Goal: Information Seeking & Learning: Learn about a topic

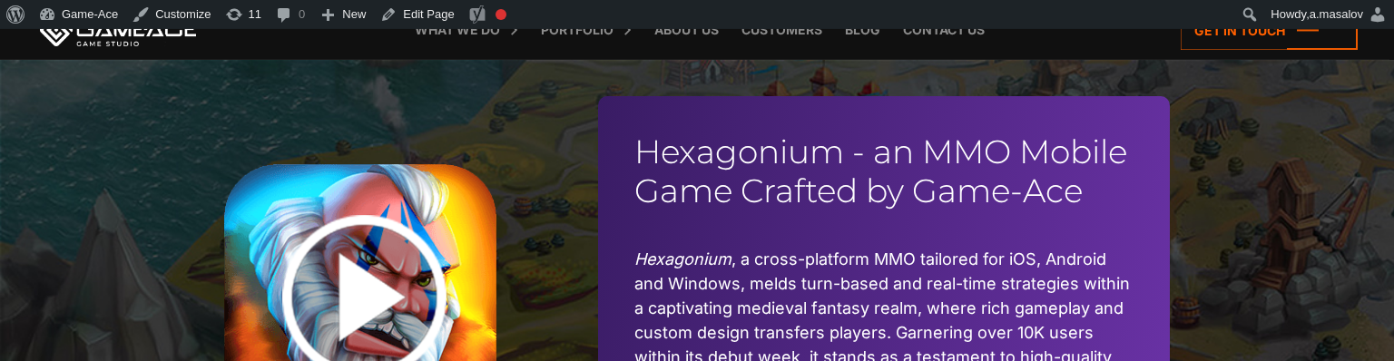
scroll to position [6515, 0]
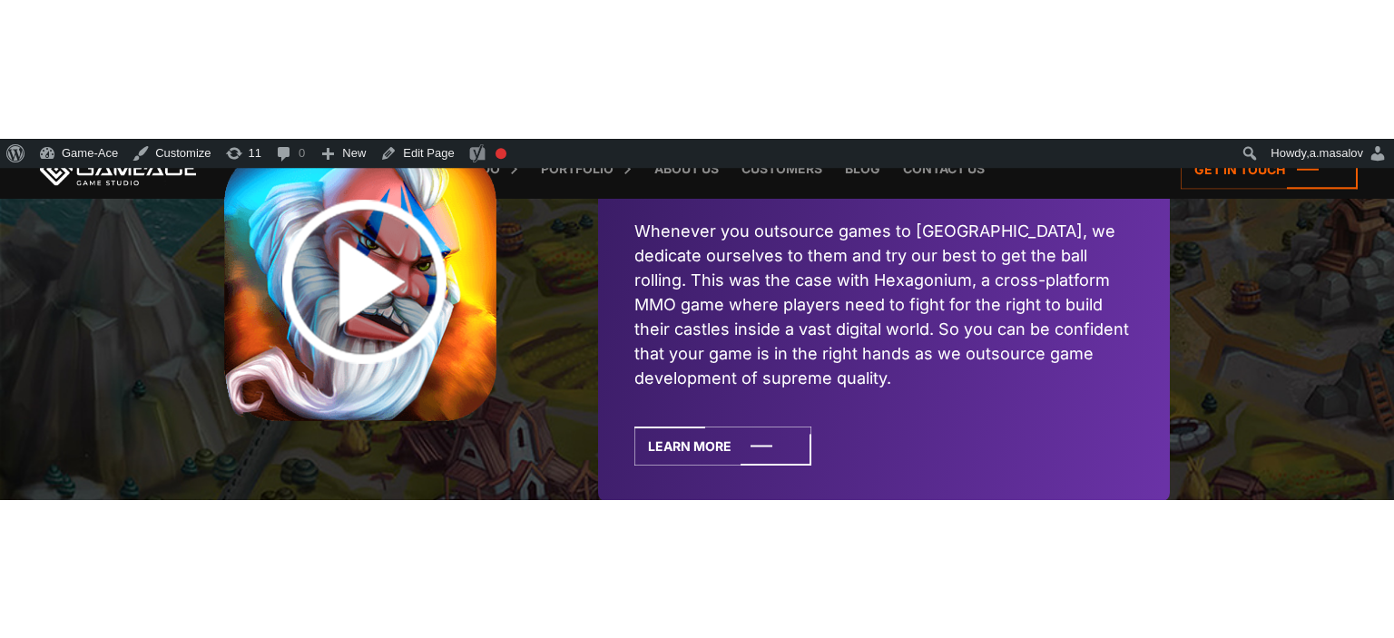
scroll to position [4503, 0]
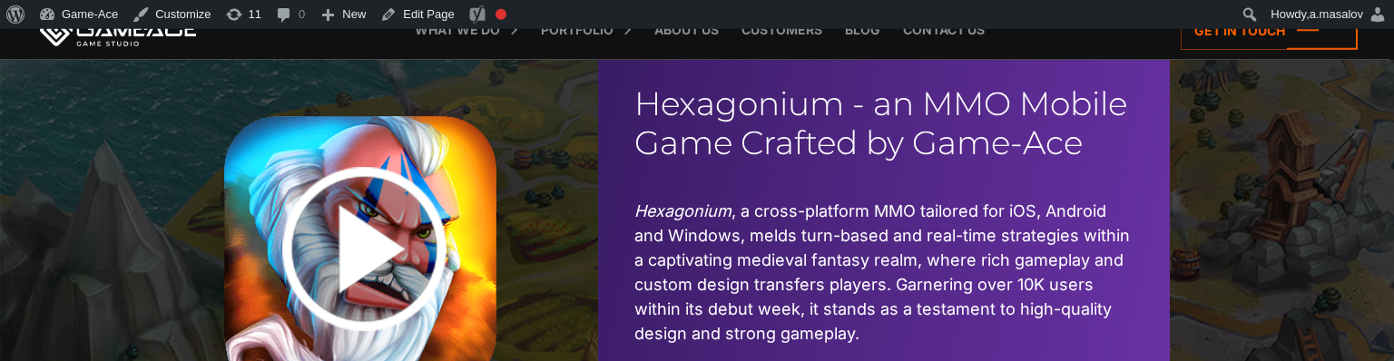
scroll to position [6611, 0]
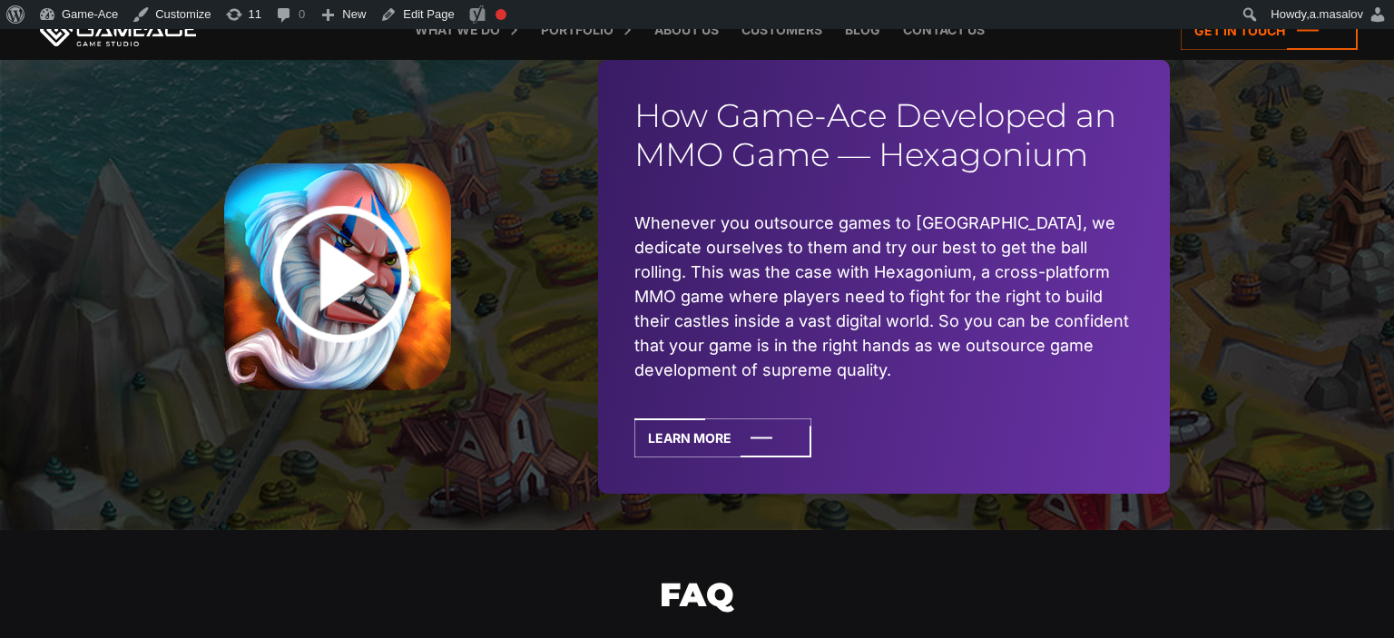
scroll to position [4407, 0]
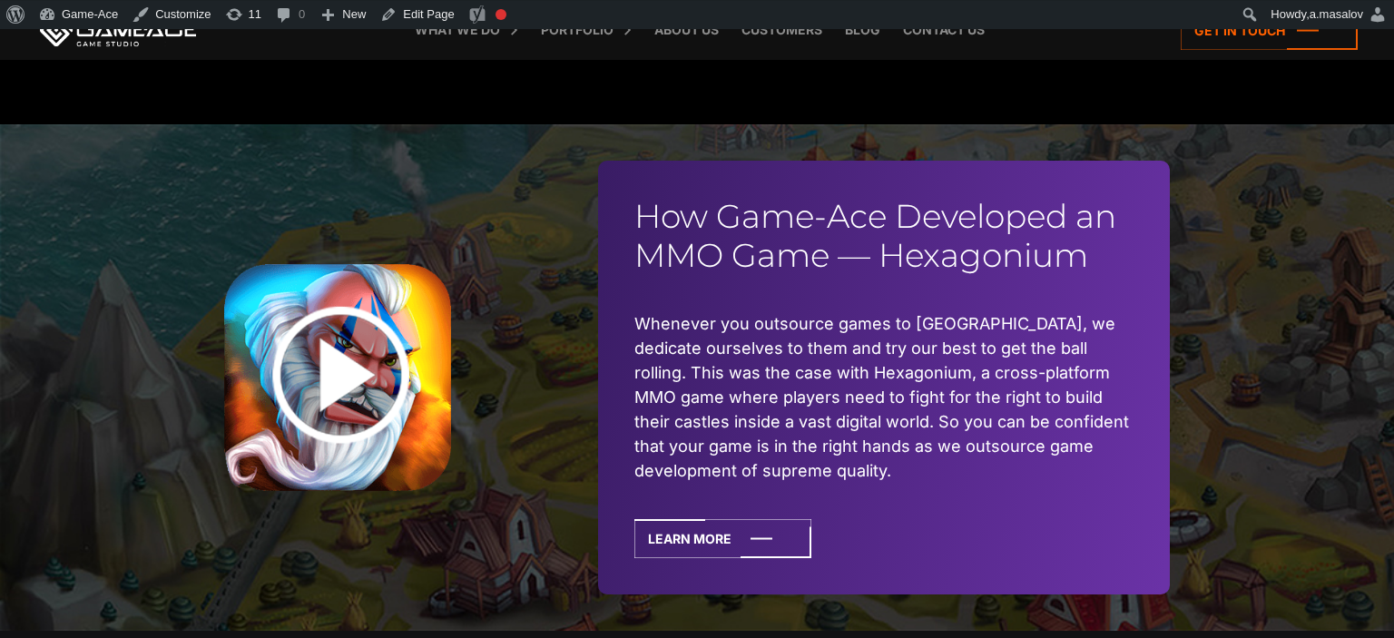
scroll to position [4312, 0]
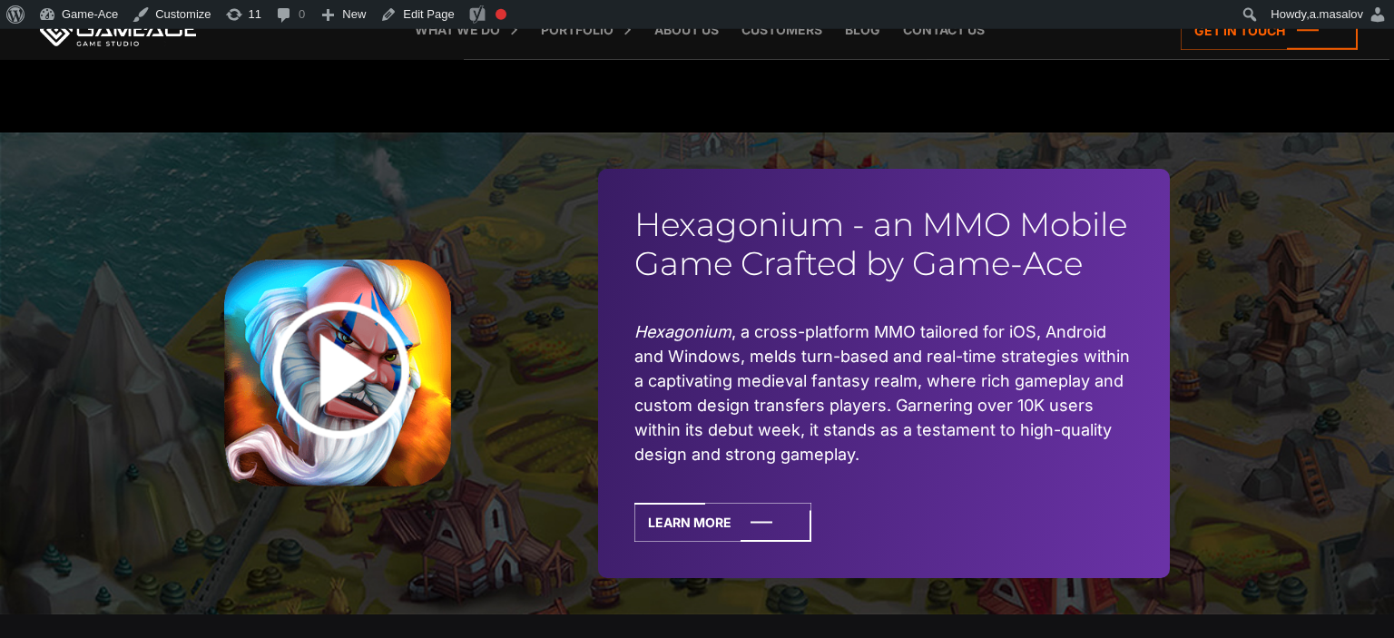
scroll to position [6419, 0]
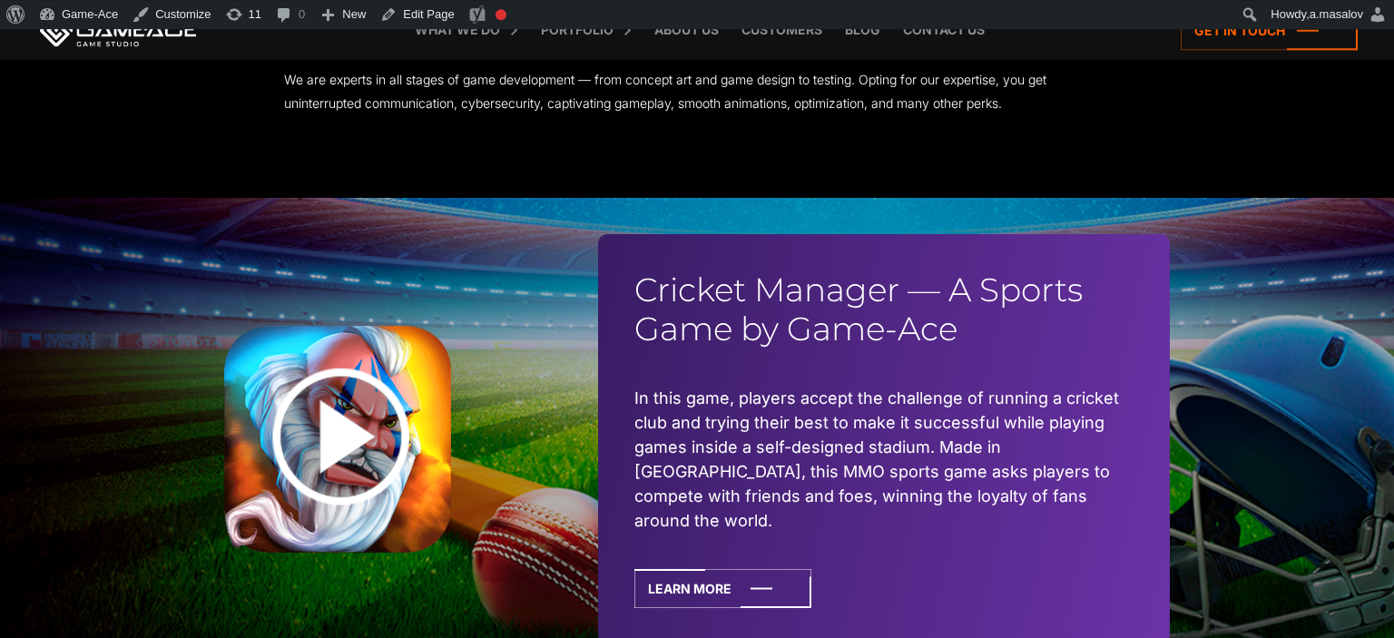
scroll to position [4216, 0]
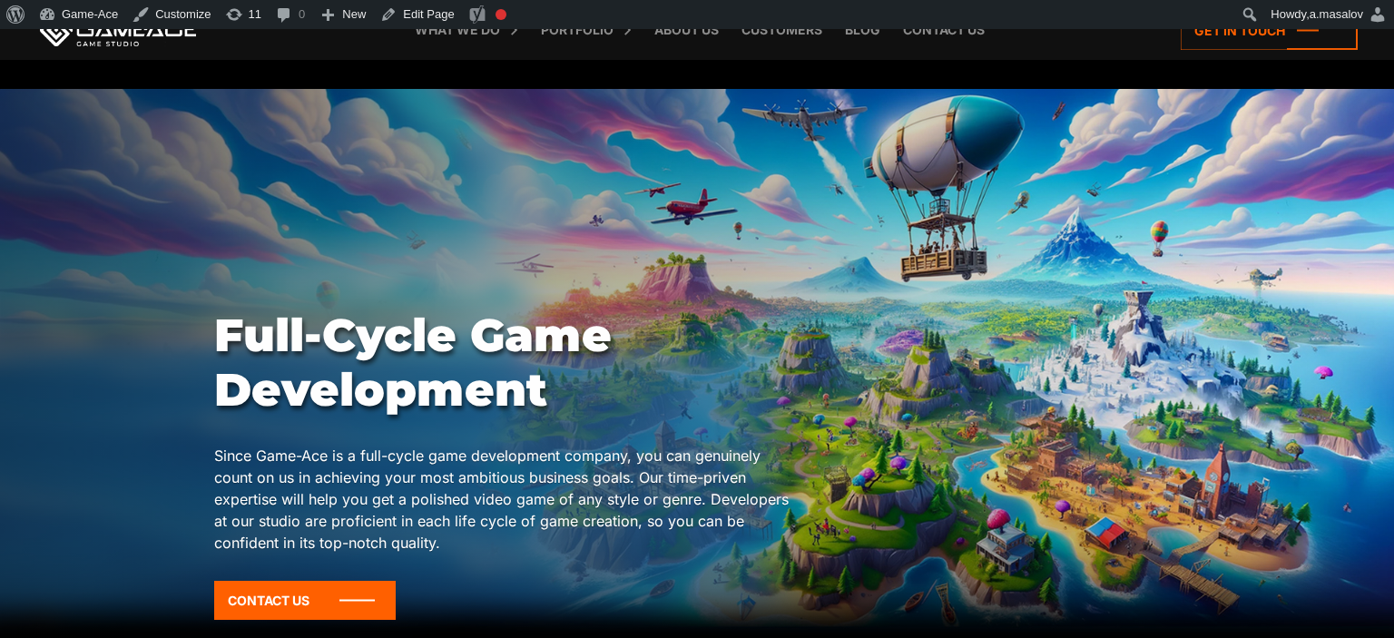
scroll to position [4407, 0]
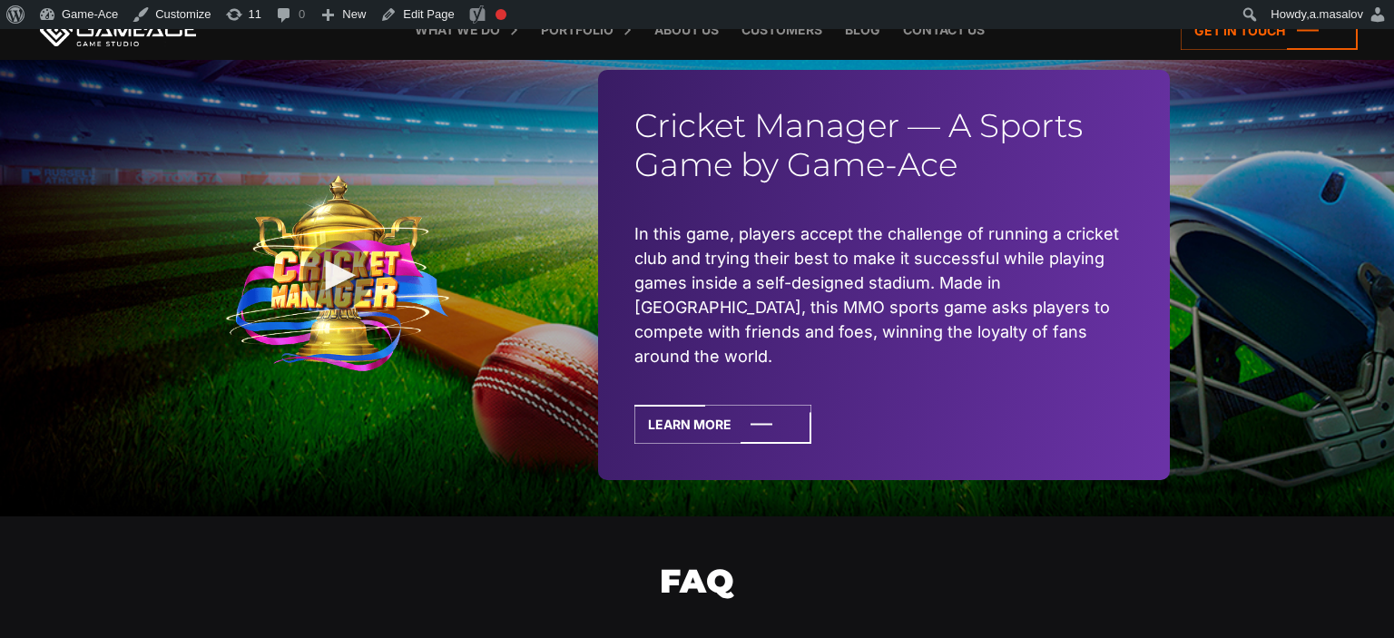
click at [341, 265] on img at bounding box center [337, 274] width 227 height 199
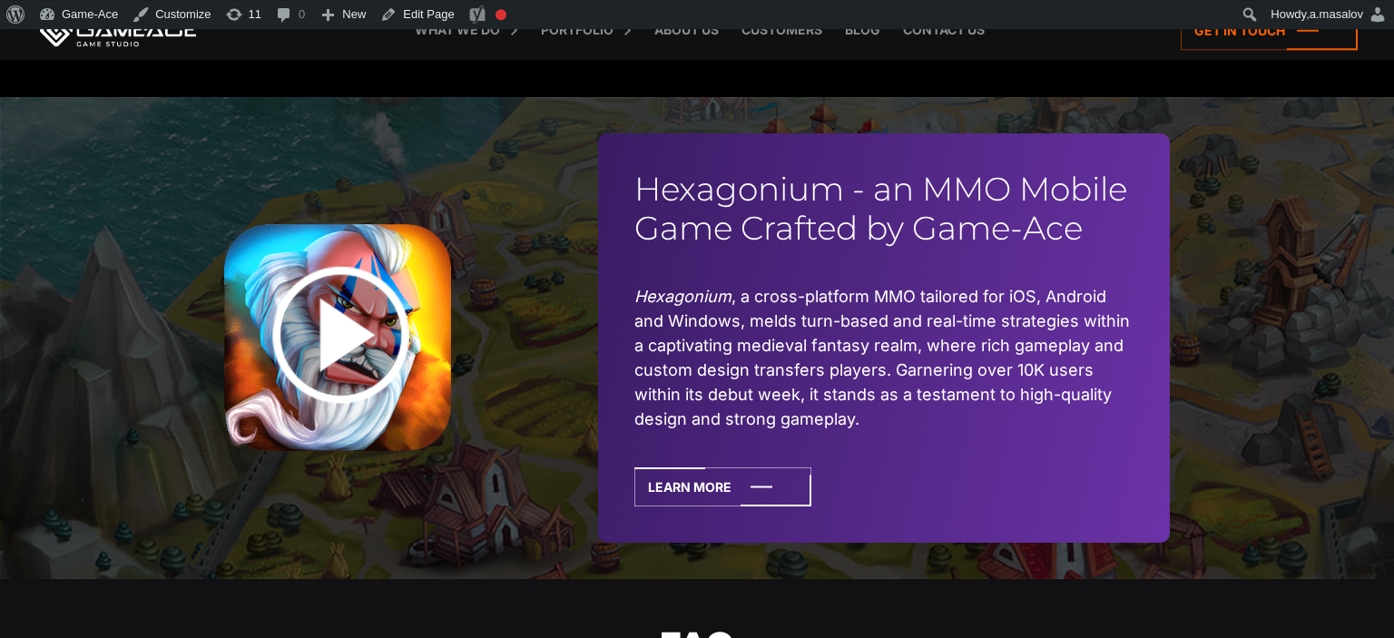
scroll to position [6492, 0]
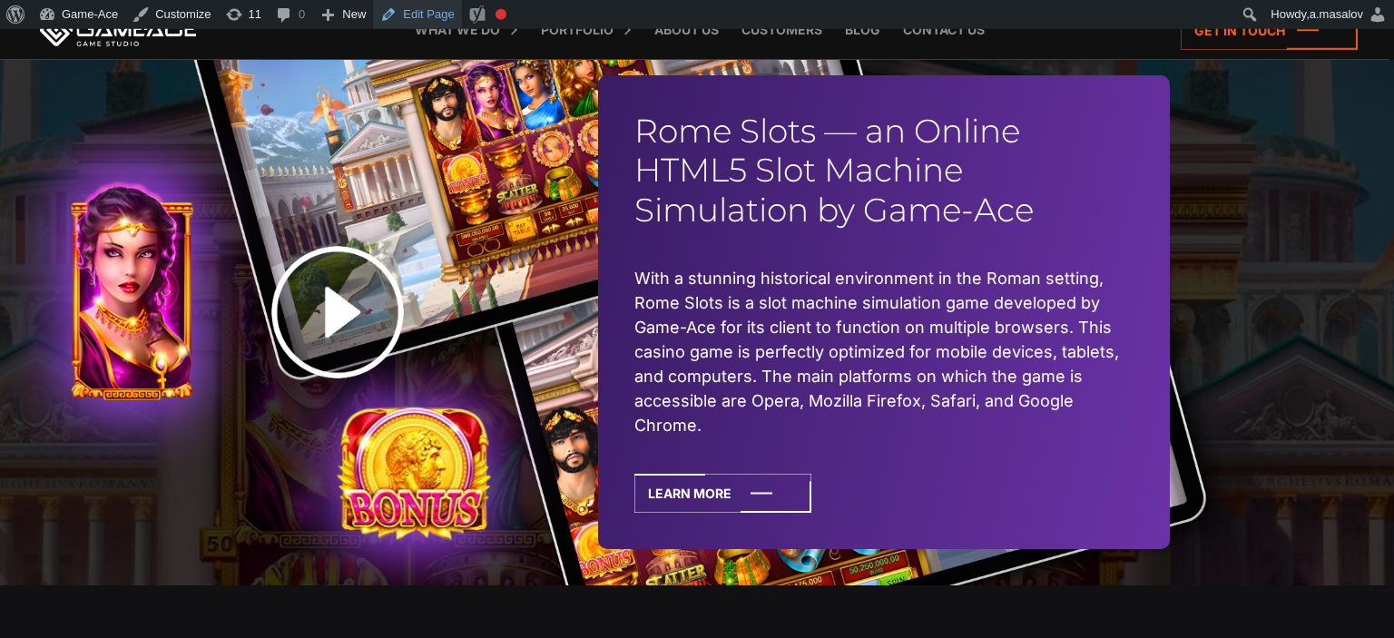
scroll to position [4381, 0]
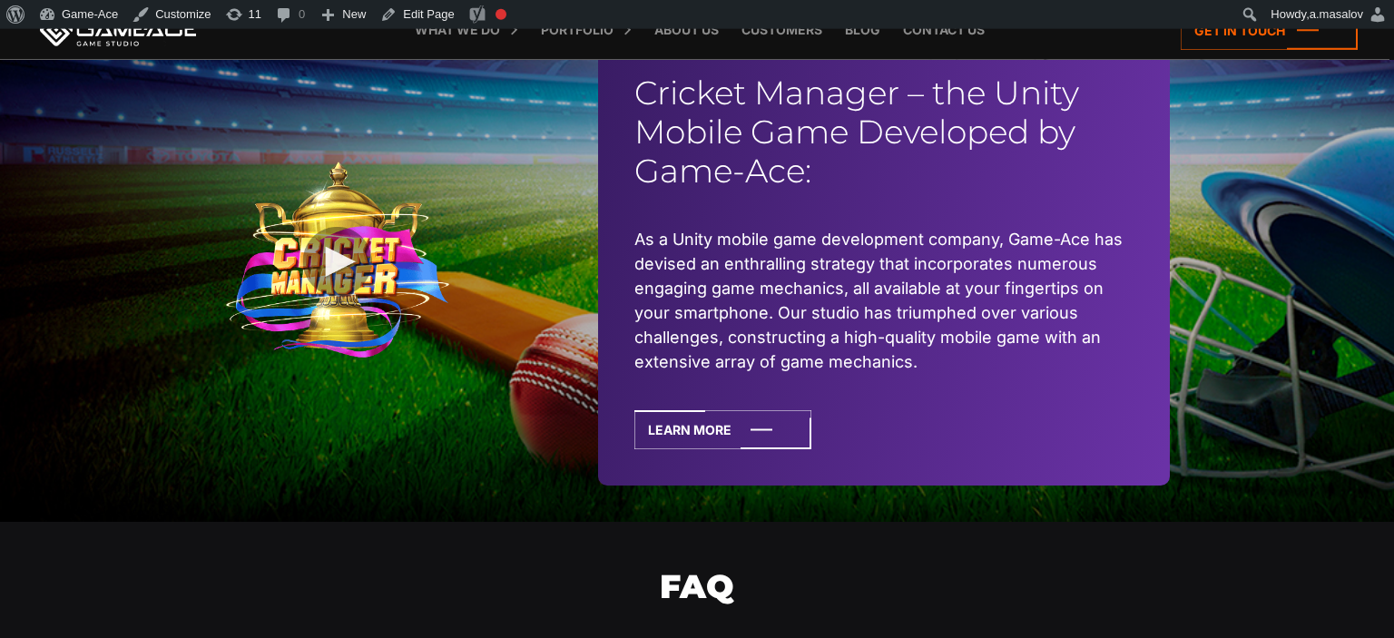
scroll to position [4536, 0]
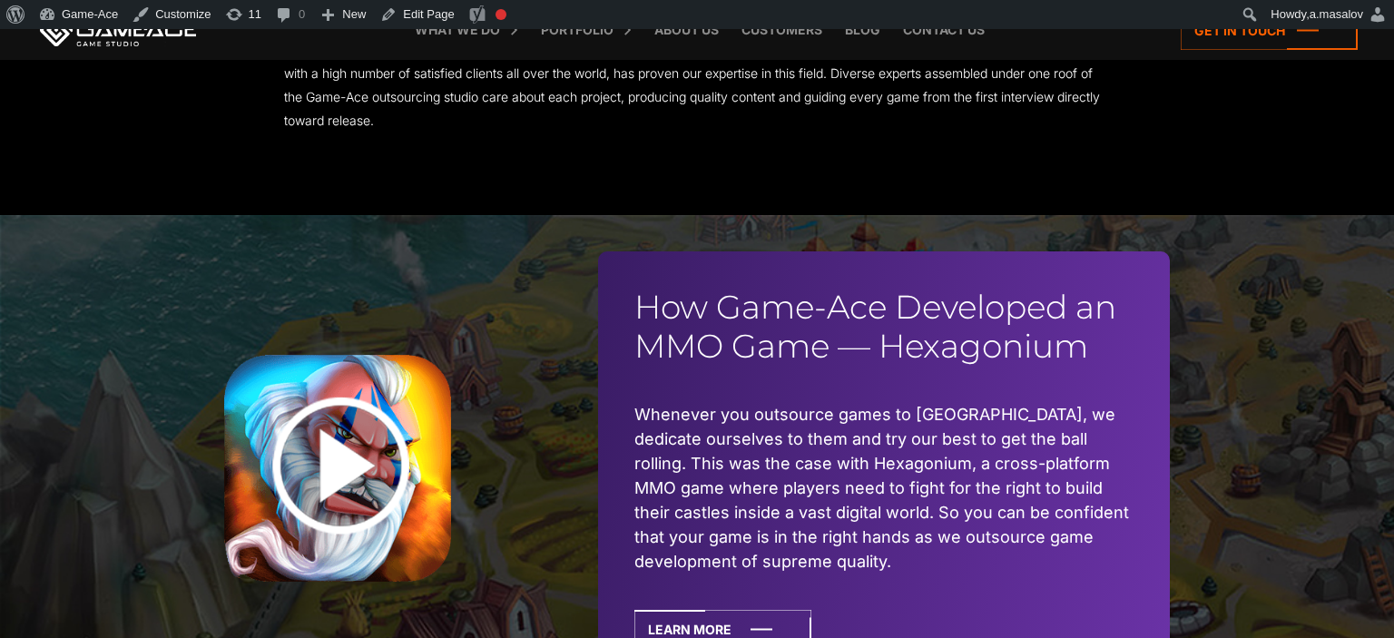
scroll to position [4503, 0]
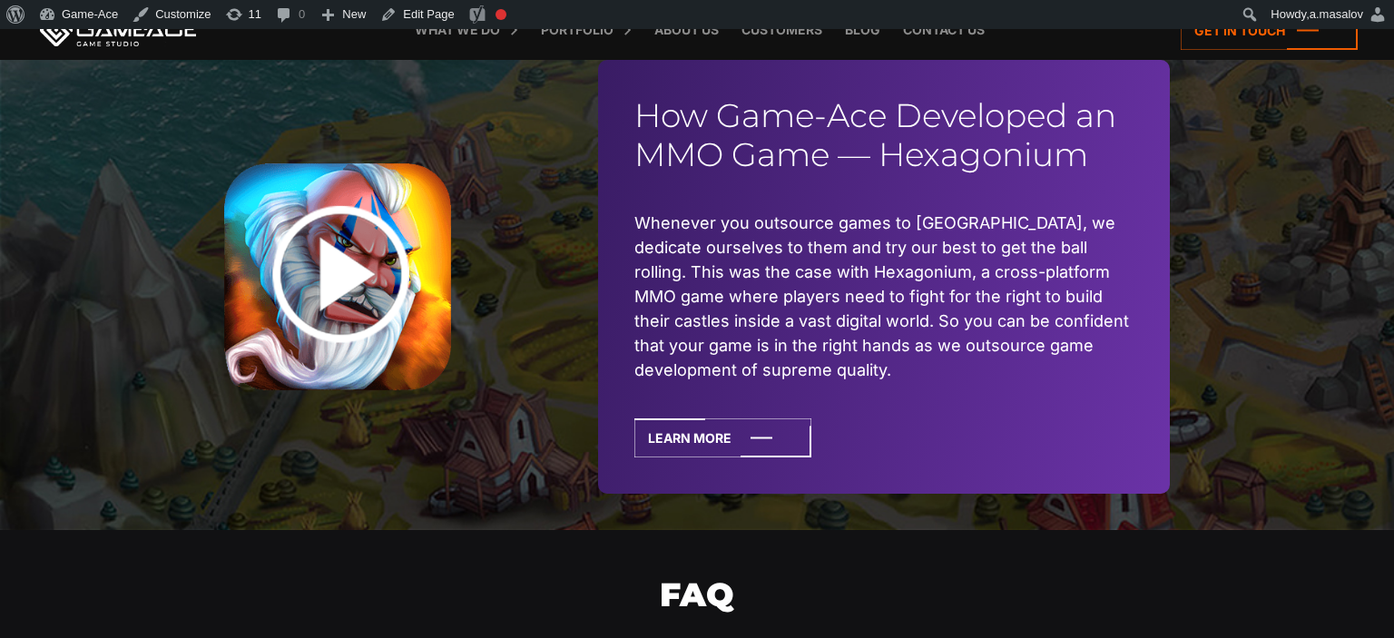
click at [357, 242] on img at bounding box center [337, 276] width 227 height 227
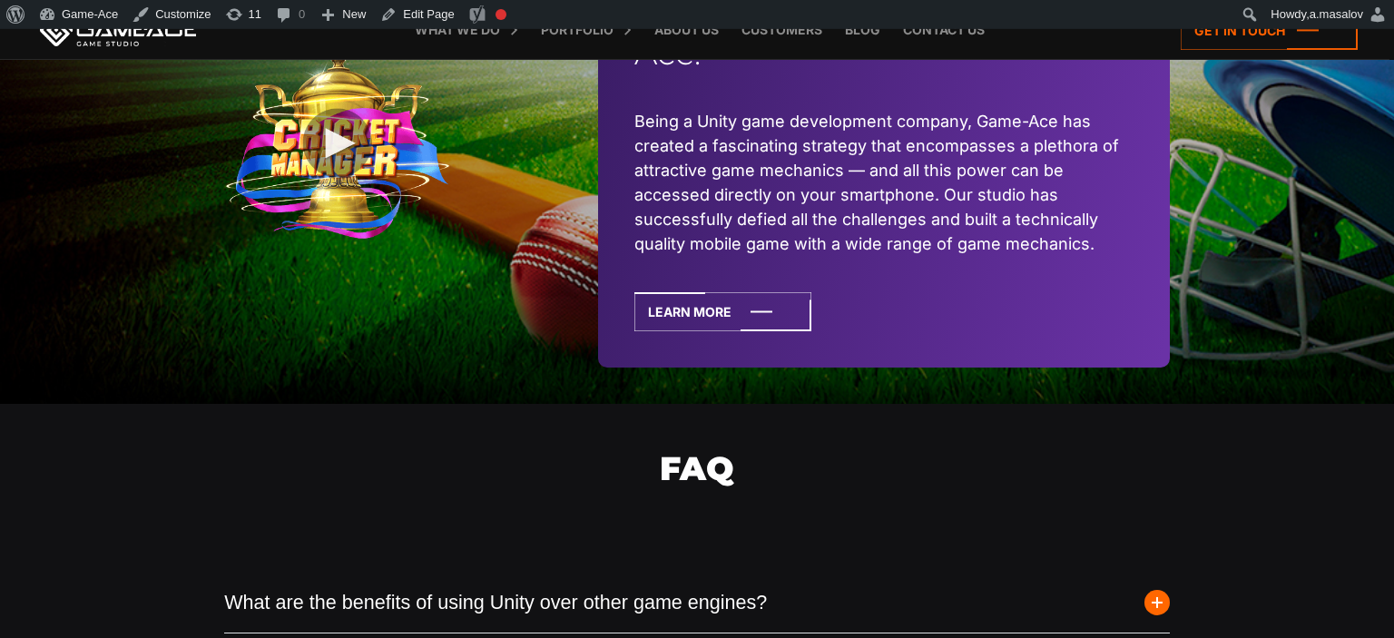
scroll to position [4562, 0]
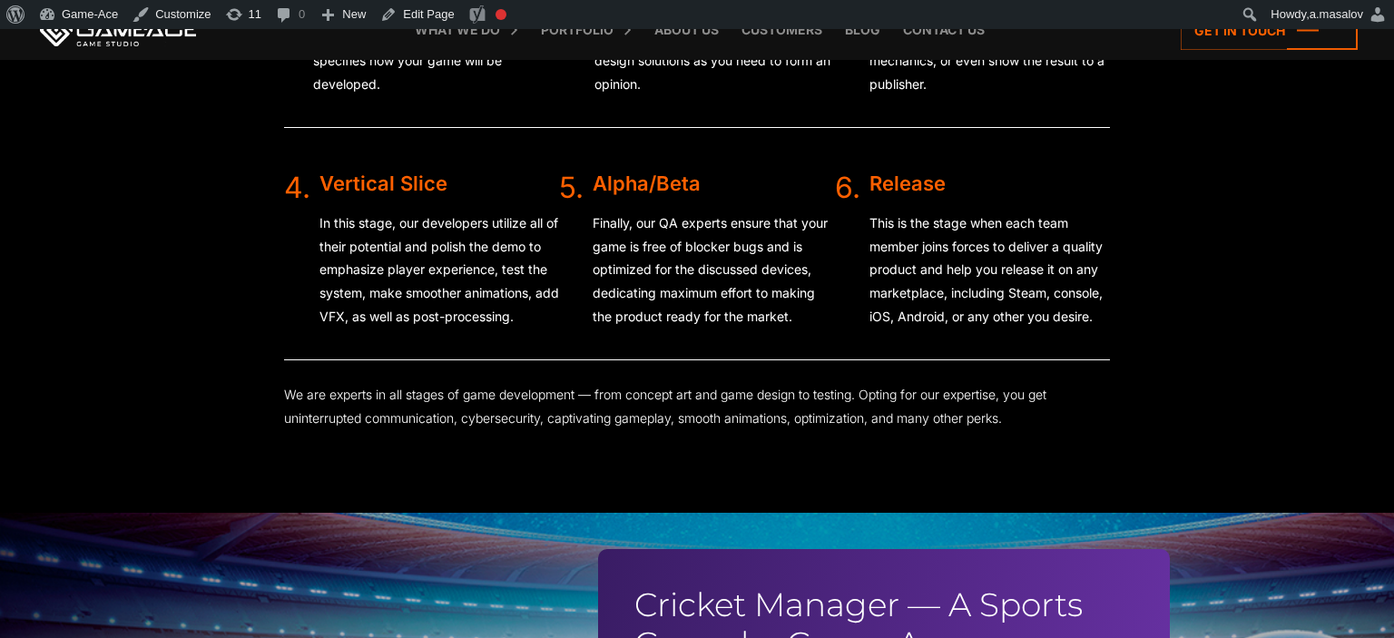
scroll to position [4407, 0]
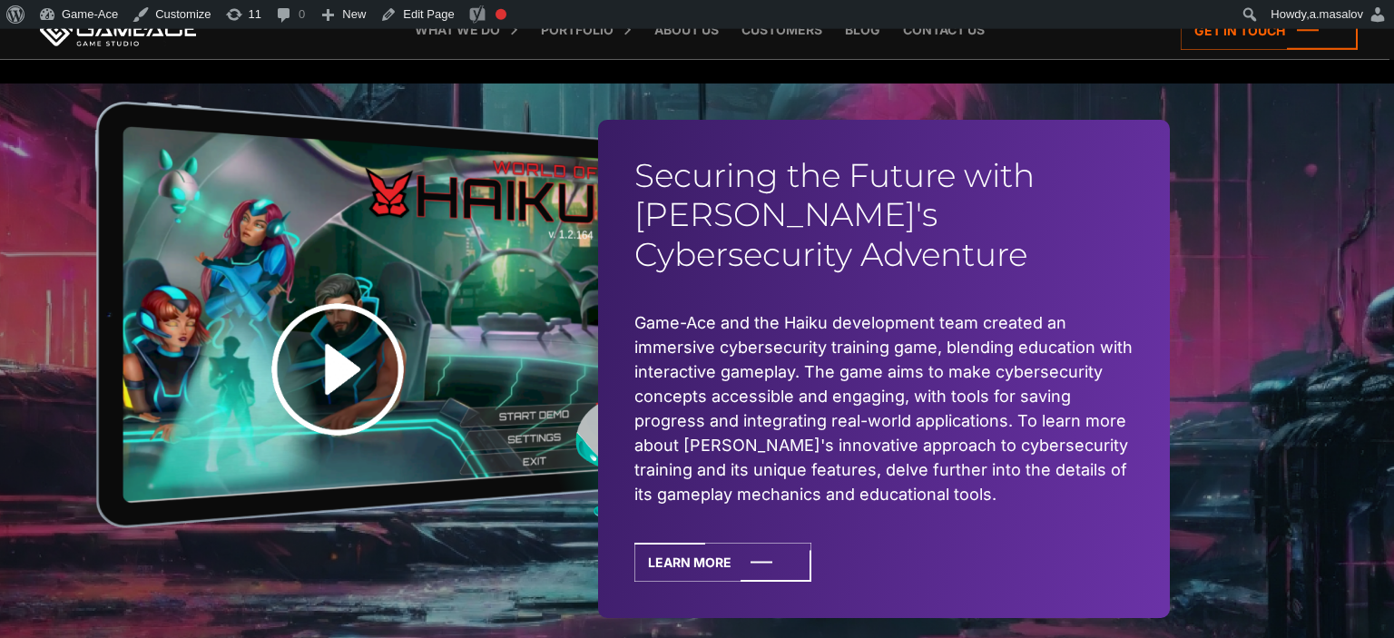
scroll to position [5694, 0]
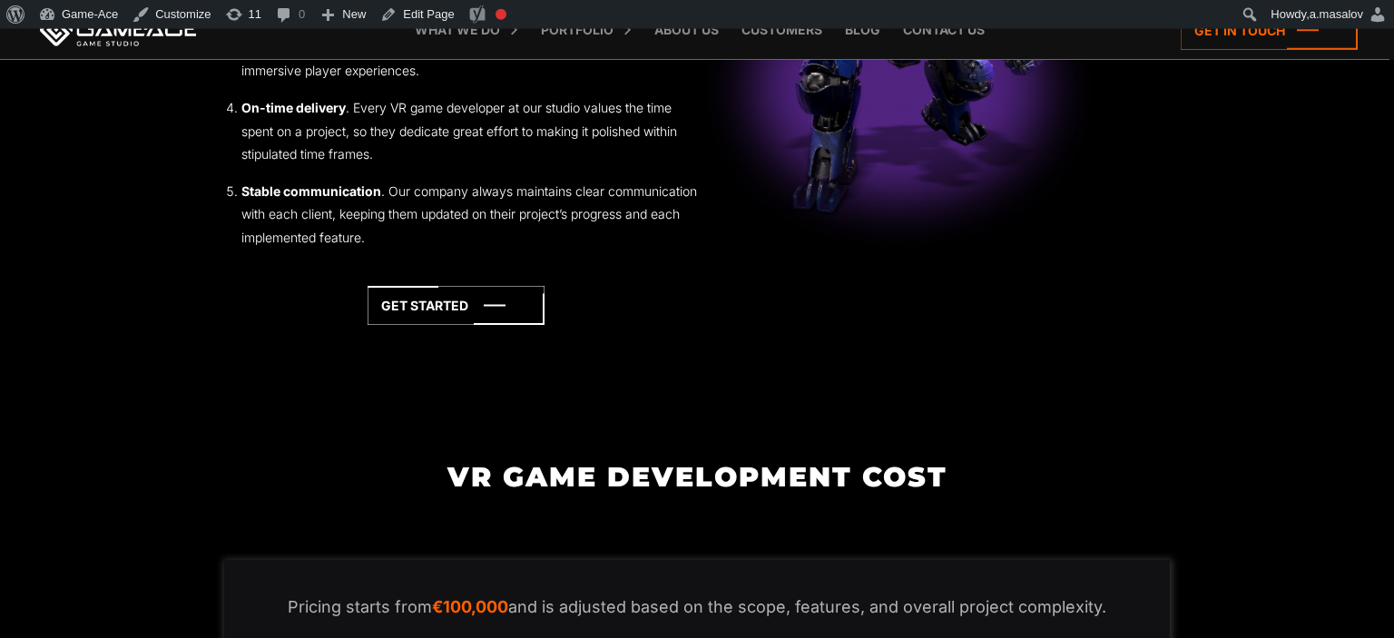
scroll to position [3019, 0]
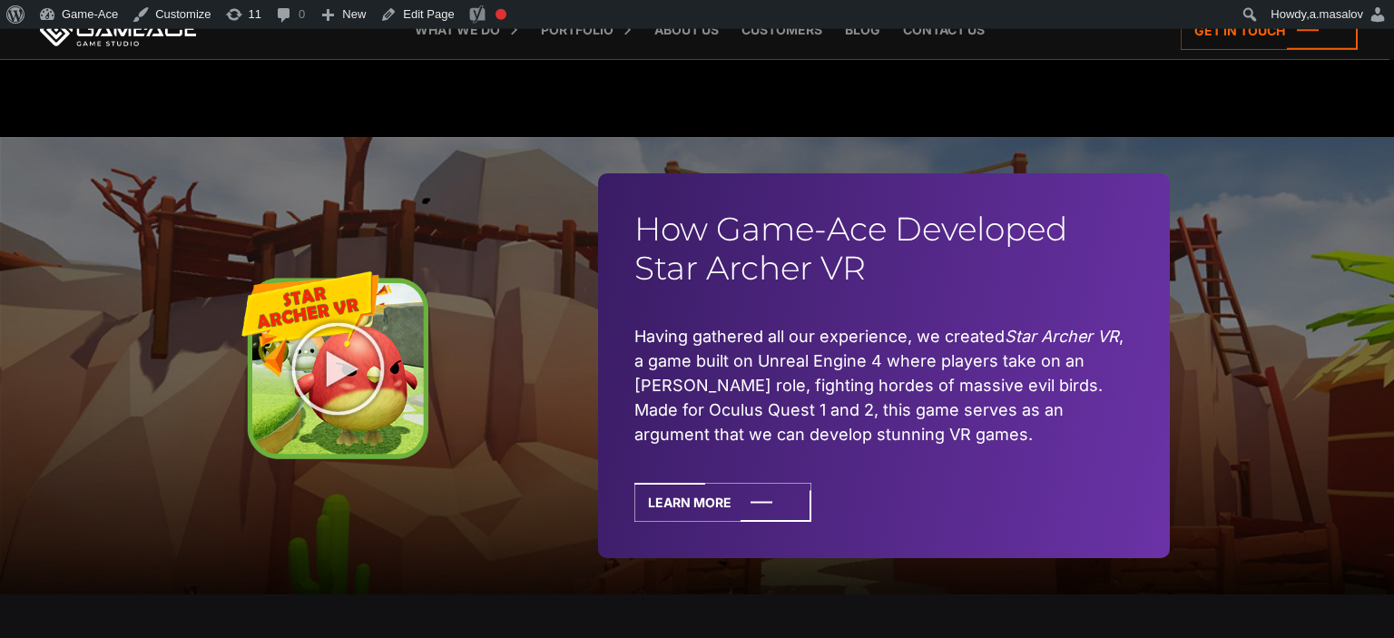
scroll to position [5727, 0]
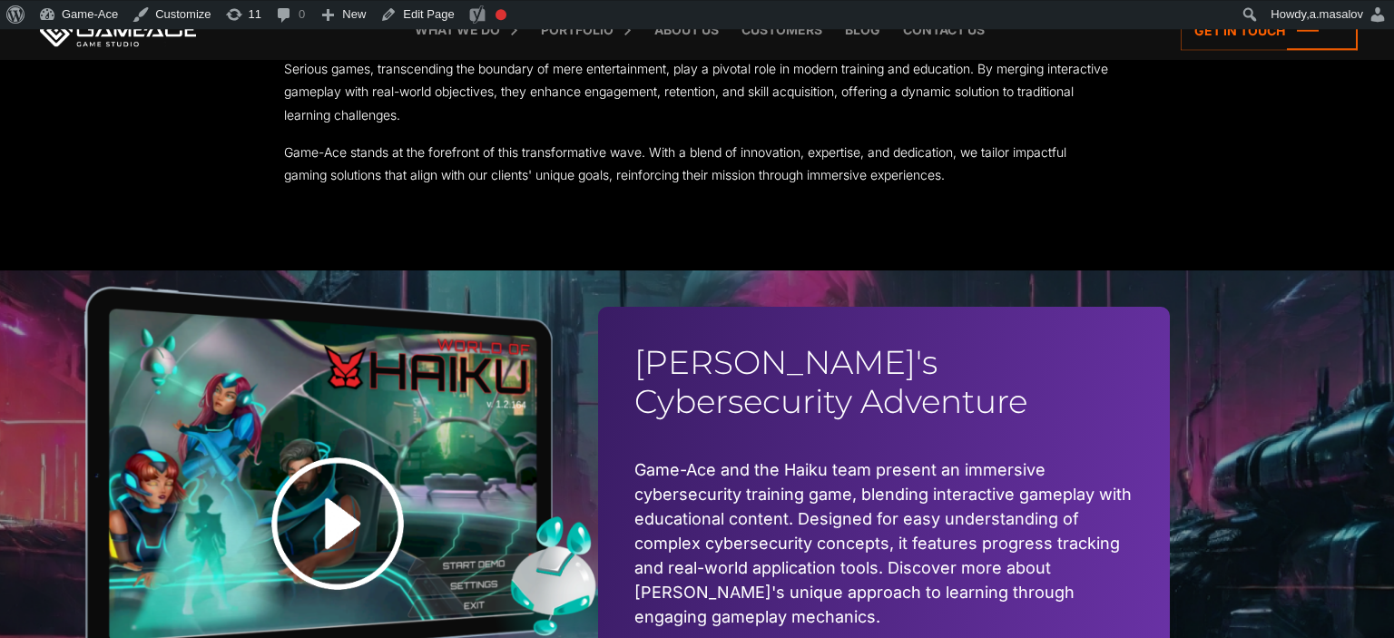
scroll to position [3942, 0]
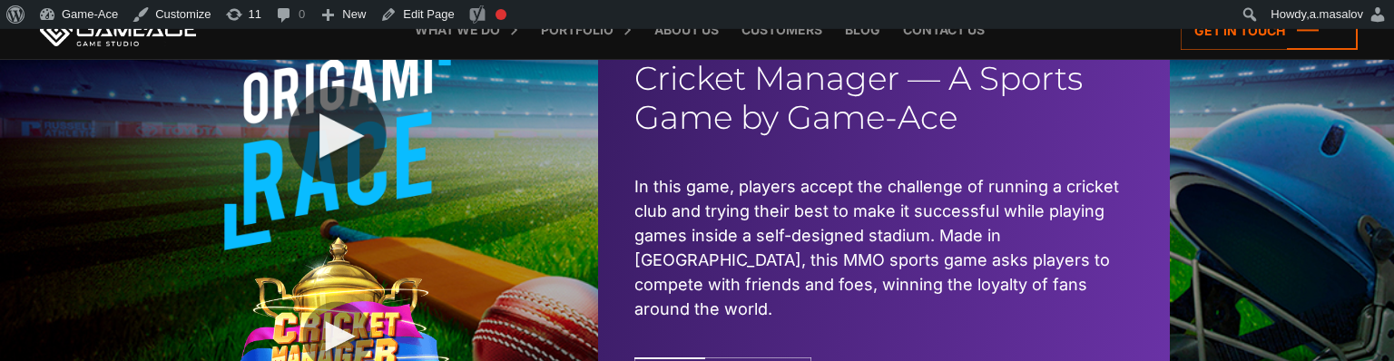
scroll to position [4407, 0]
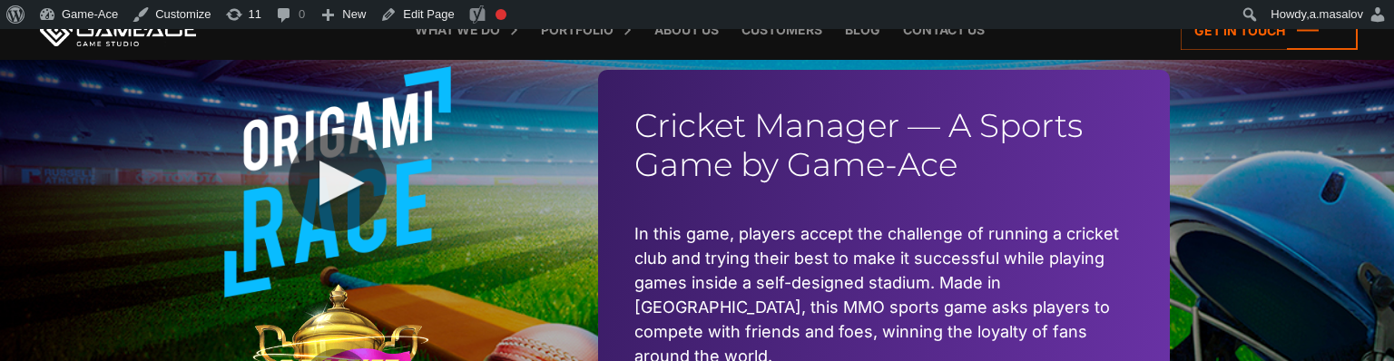
click at [348, 191] on link at bounding box center [337, 274] width 227 height 416
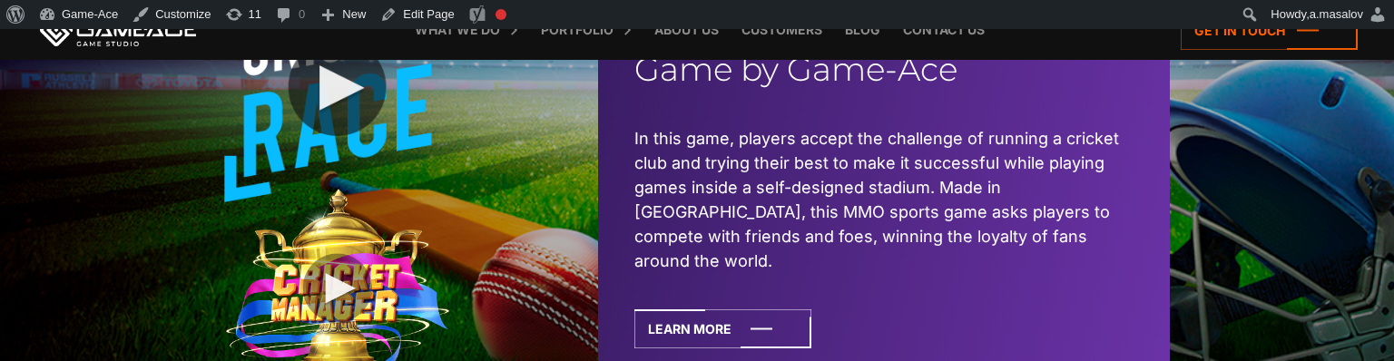
scroll to position [4503, 0]
click at [336, 271] on img at bounding box center [337, 287] width 227 height 199
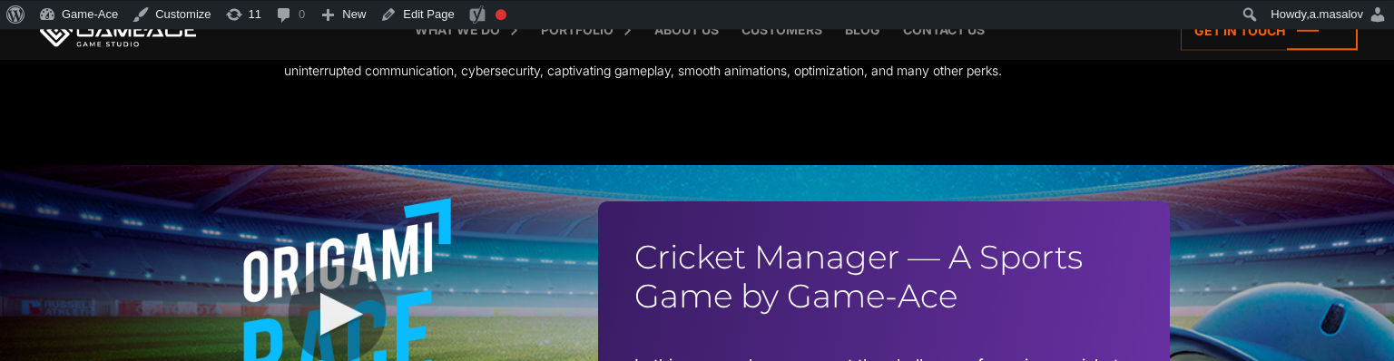
scroll to position [4407, 0]
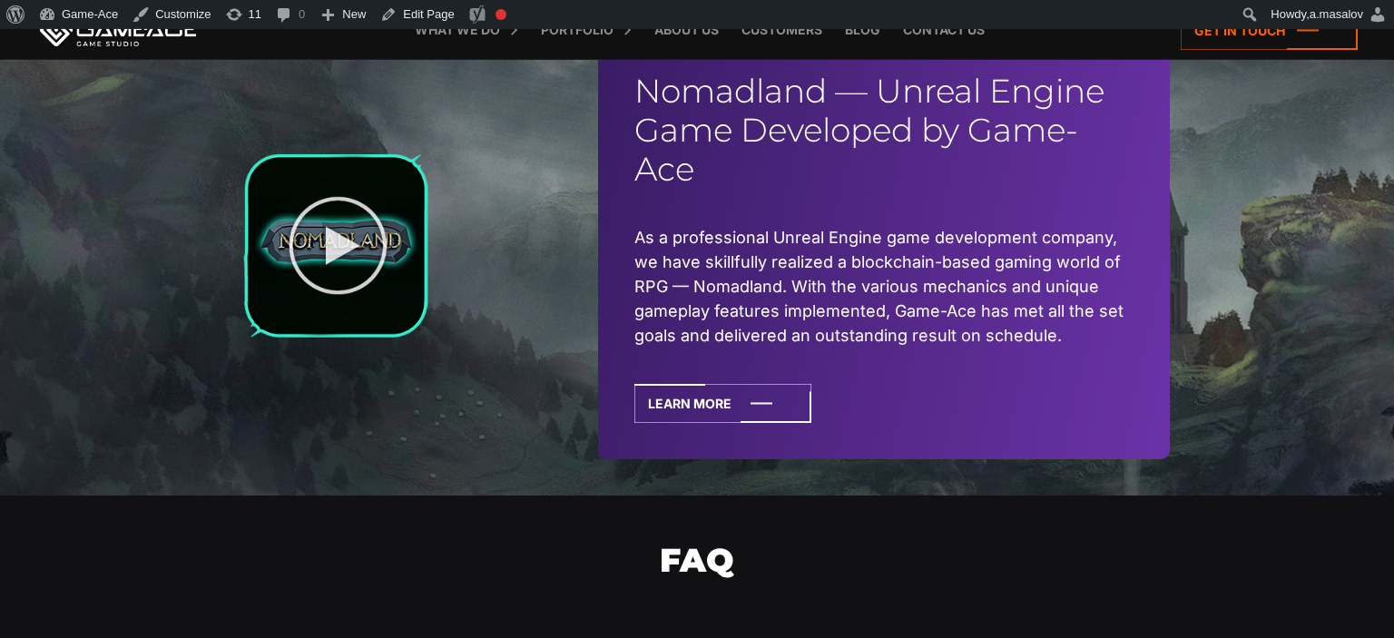
scroll to position [4141, 0]
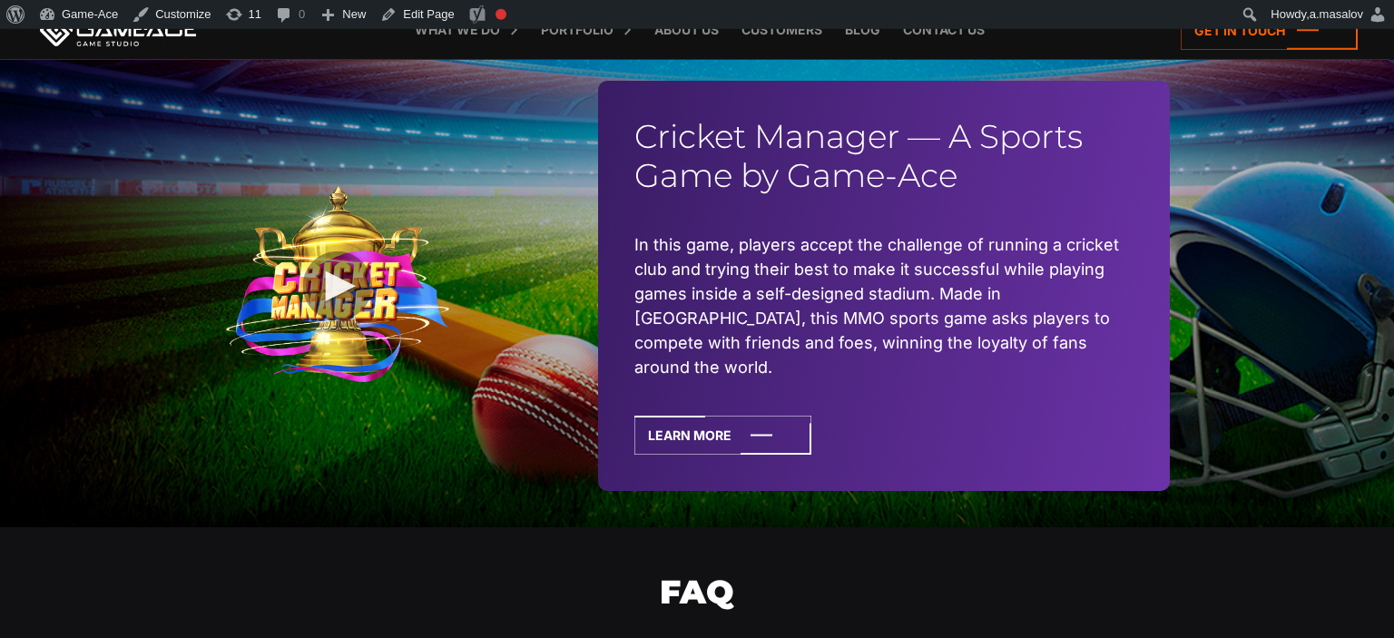
scroll to position [4397, 0]
